Goal: Task Accomplishment & Management: Manage account settings

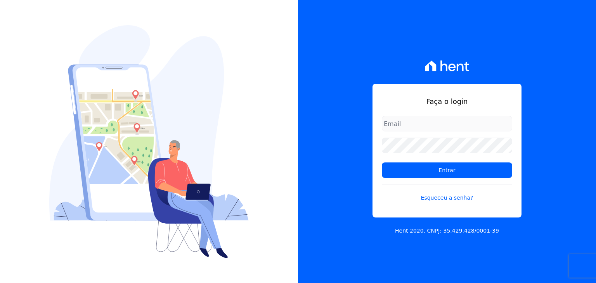
click at [421, 125] on input "email" at bounding box center [447, 124] width 130 height 16
click at [431, 125] on input "email" at bounding box center [447, 124] width 130 height 16
click at [425, 132] on form "Entrar Esqueceu a senha?" at bounding box center [447, 163] width 130 height 95
click at [430, 121] on input "email" at bounding box center [447, 124] width 130 height 16
click at [418, 116] on input "email" at bounding box center [447, 124] width 130 height 16
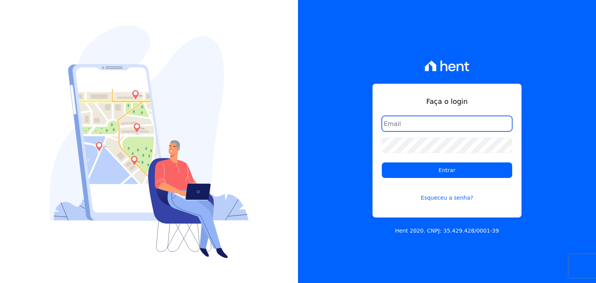
drag, startPoint x: 411, startPoint y: 130, endPoint x: 411, endPoint y: 135, distance: 4.7
click at [411, 132] on form "Entrar Esqueceu a senha?" at bounding box center [447, 163] width 130 height 95
click at [413, 127] on input "email" at bounding box center [447, 124] width 130 height 16
click at [405, 120] on input "email" at bounding box center [447, 124] width 130 height 16
